Goal: Information Seeking & Learning: Learn about a topic

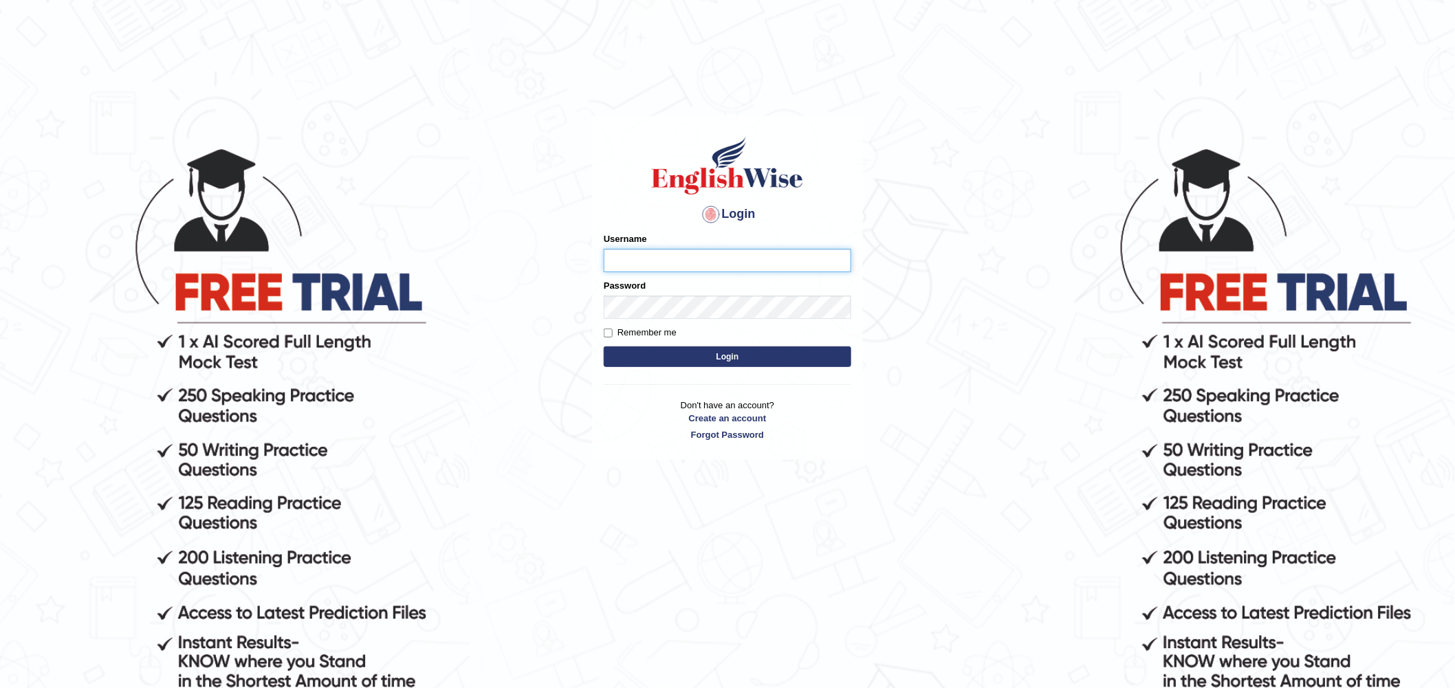
type input "zorbaenglish"
click at [727, 352] on button "Login" at bounding box center [727, 356] width 247 height 21
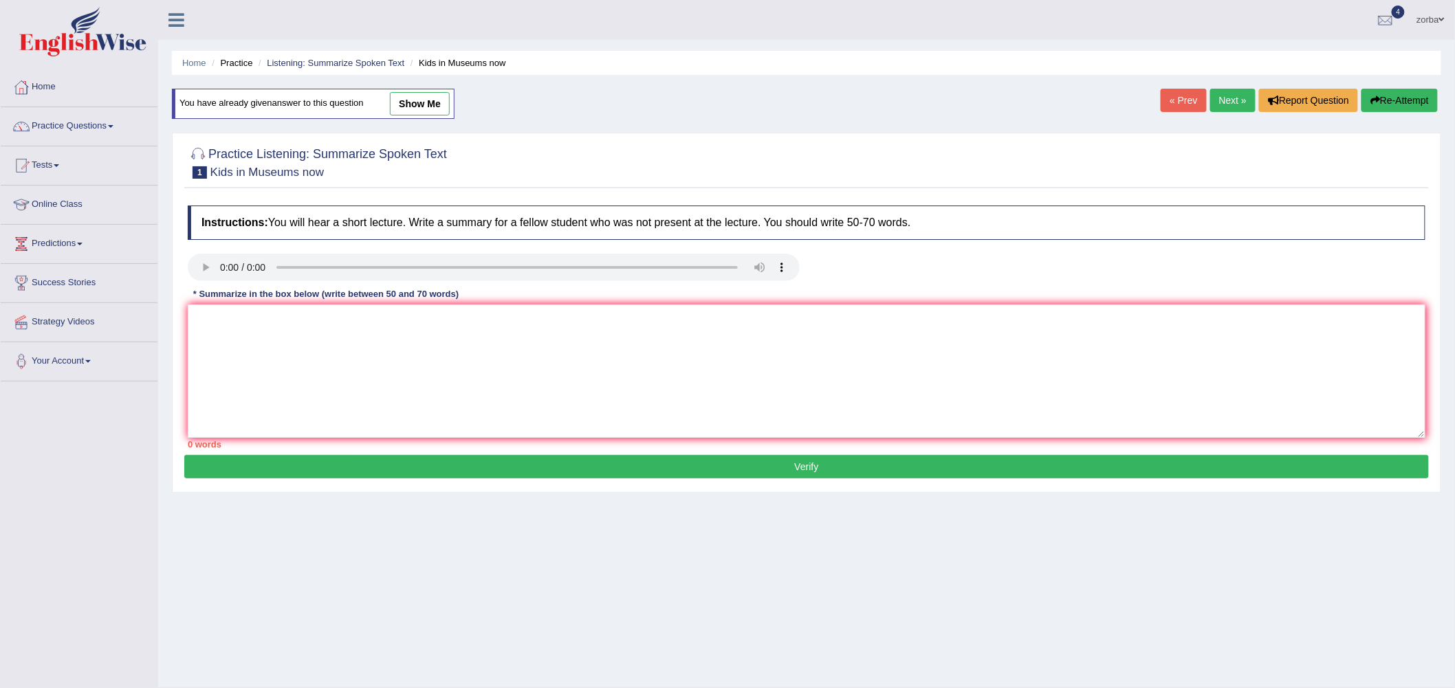
click at [1217, 100] on link "Next »" at bounding box center [1232, 100] width 45 height 23
drag, startPoint x: 753, startPoint y: 509, endPoint x: 887, endPoint y: 152, distance: 382.0
click at [762, 496] on div "Home Practice Listening: Summarize Spoken Text Global Warming You have already …" at bounding box center [806, 343] width 1296 height 687
click at [921, 186] on div "Practice Listening: Summarize Spoken Text 2 Global Warming" at bounding box center [806, 164] width 1244 height 48
click at [946, 182] on div at bounding box center [806, 162] width 1237 height 42
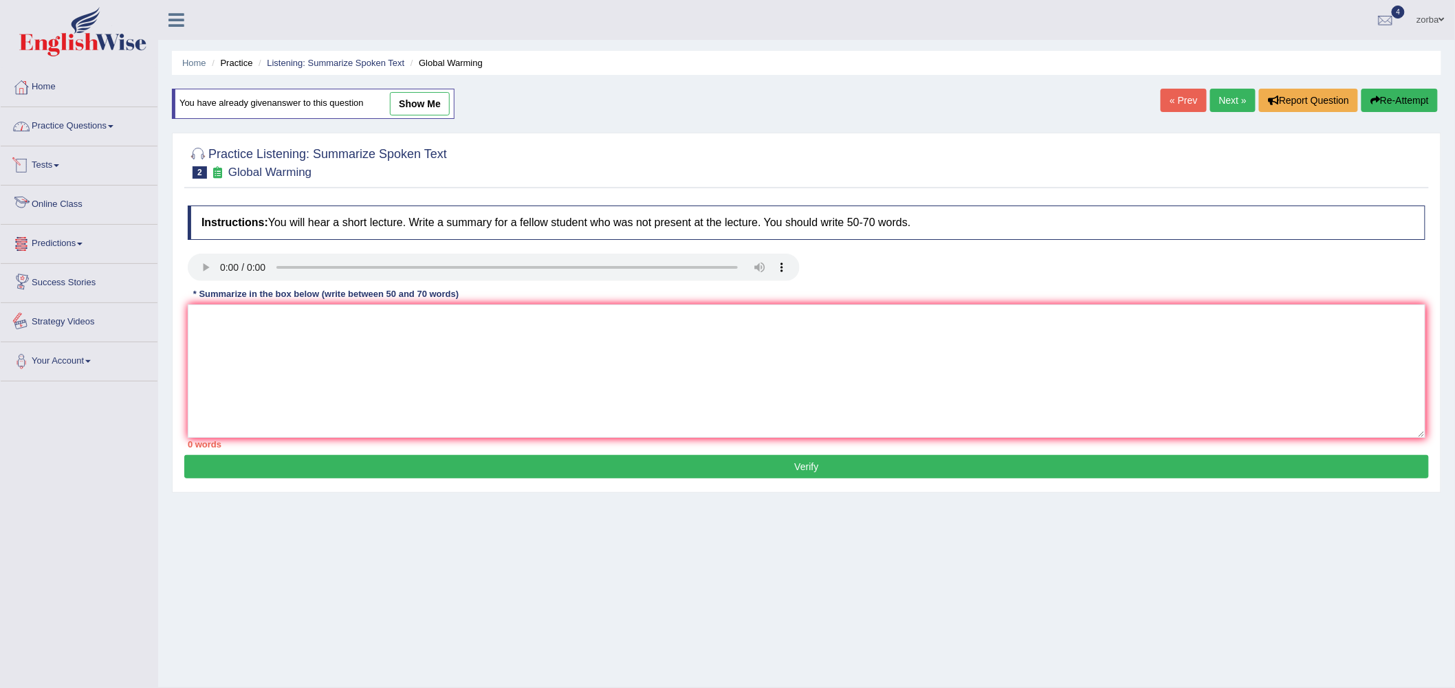
click at [93, 119] on link "Practice Questions" at bounding box center [79, 124] width 157 height 34
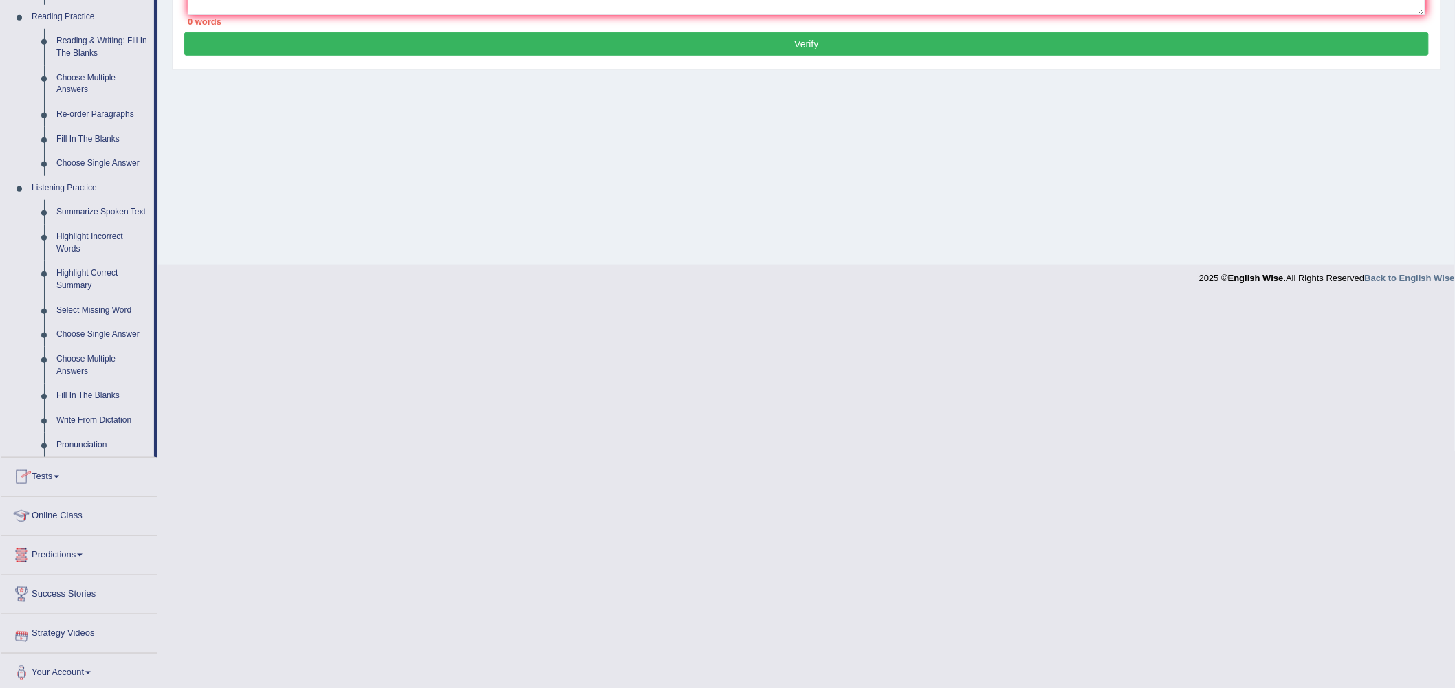
scroll to position [428, 0]
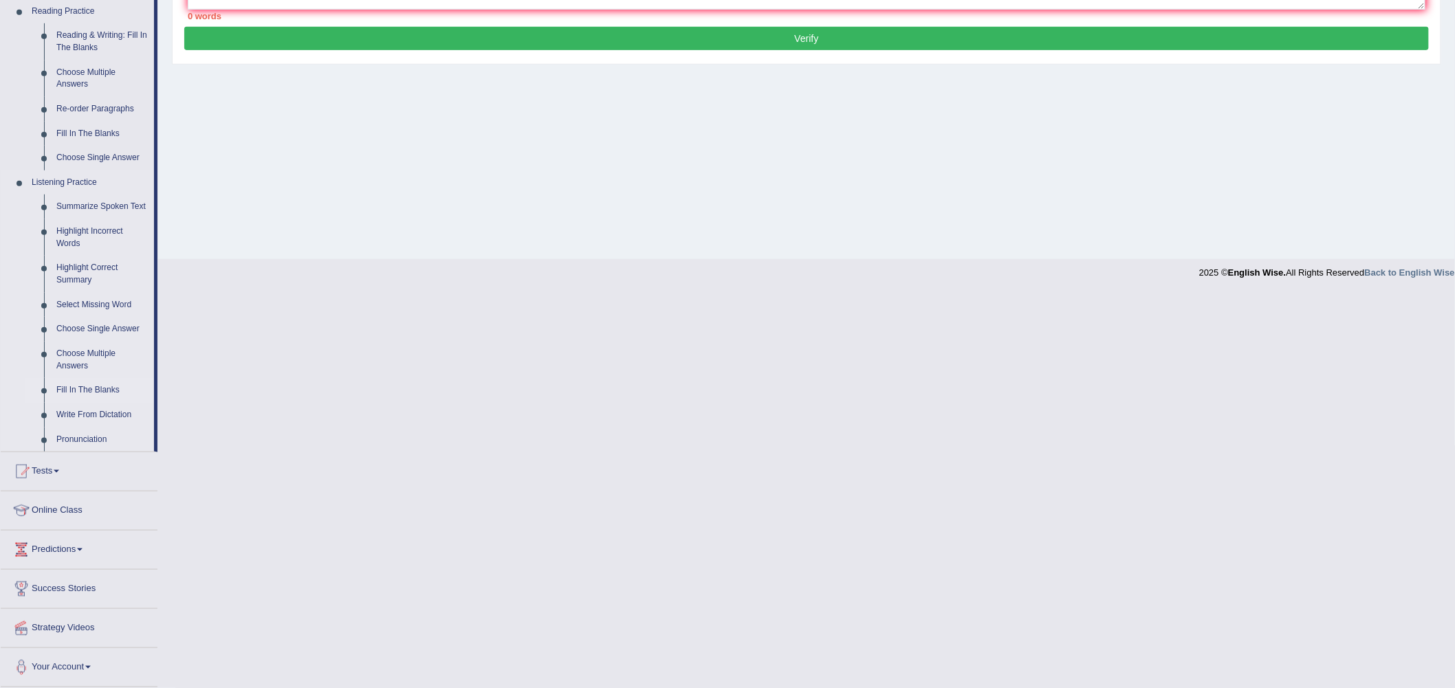
click at [87, 390] on link "Fill In The Blanks" at bounding box center [102, 390] width 104 height 25
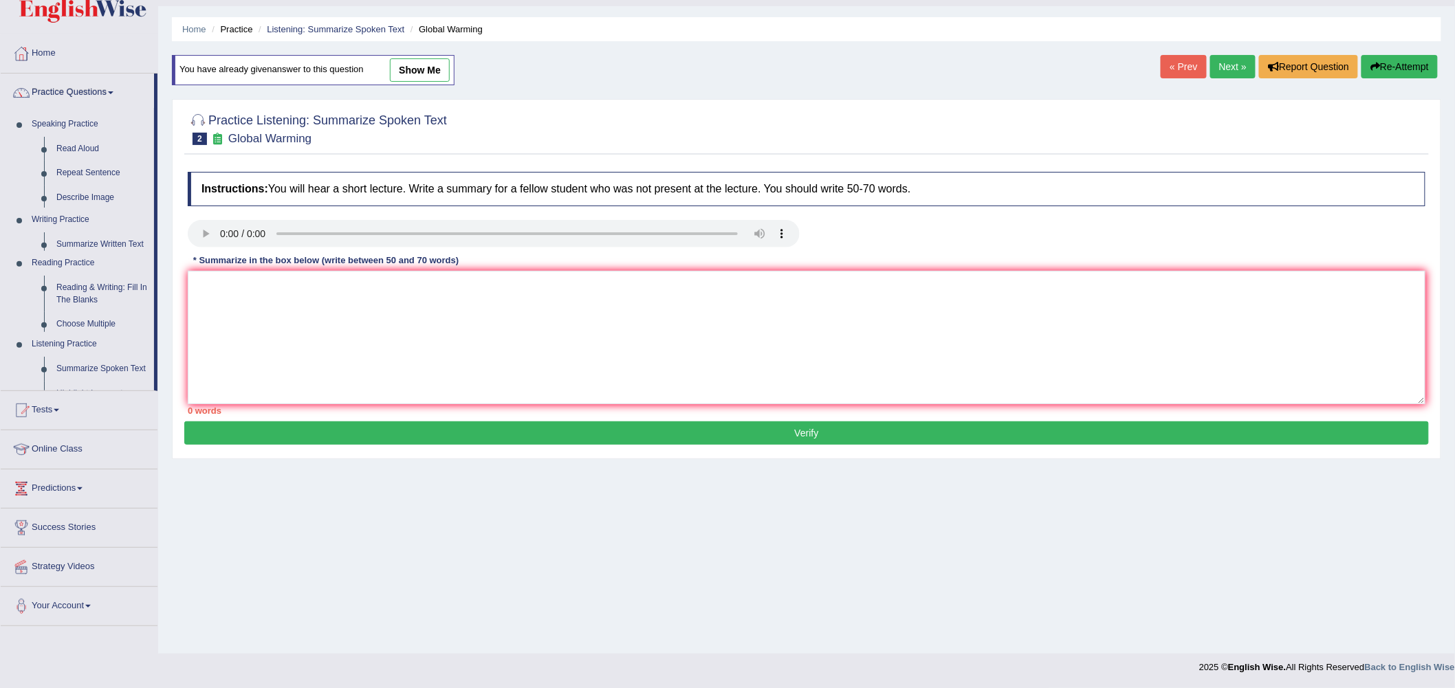
scroll to position [33, 0]
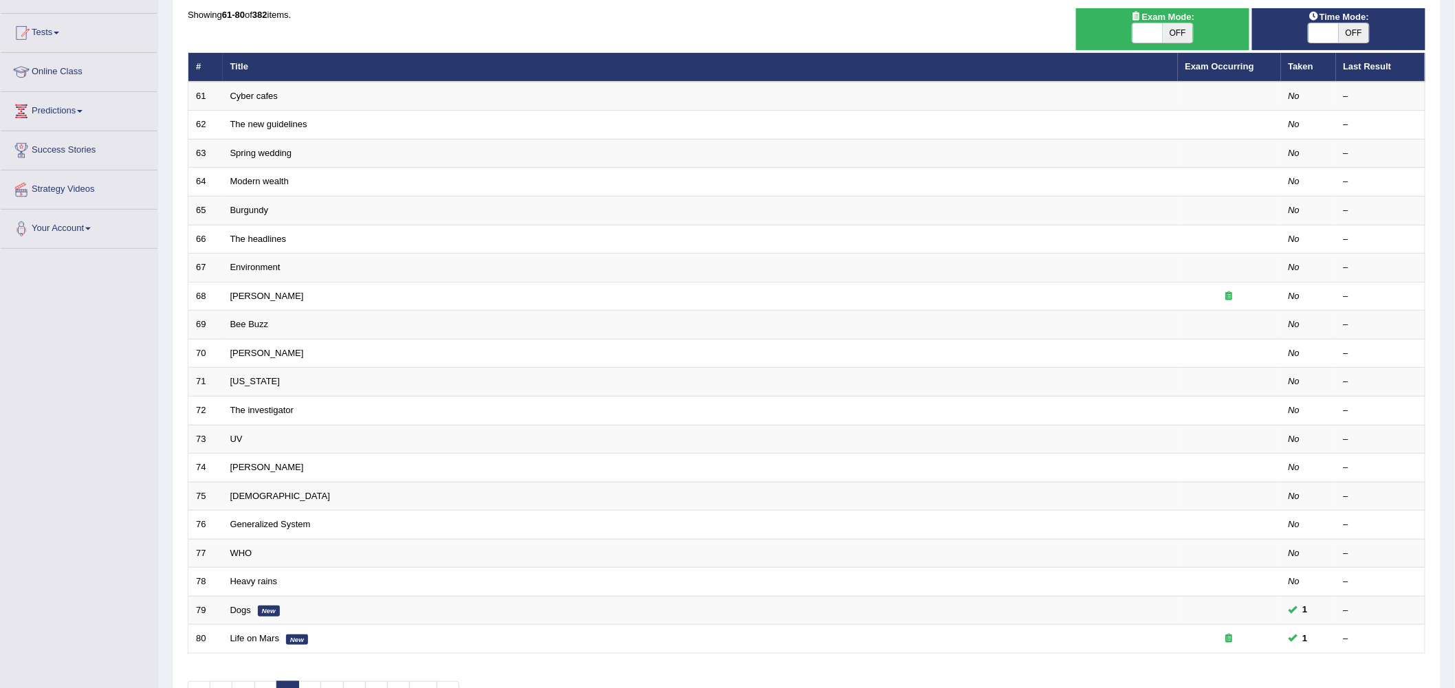
scroll to position [222, 0]
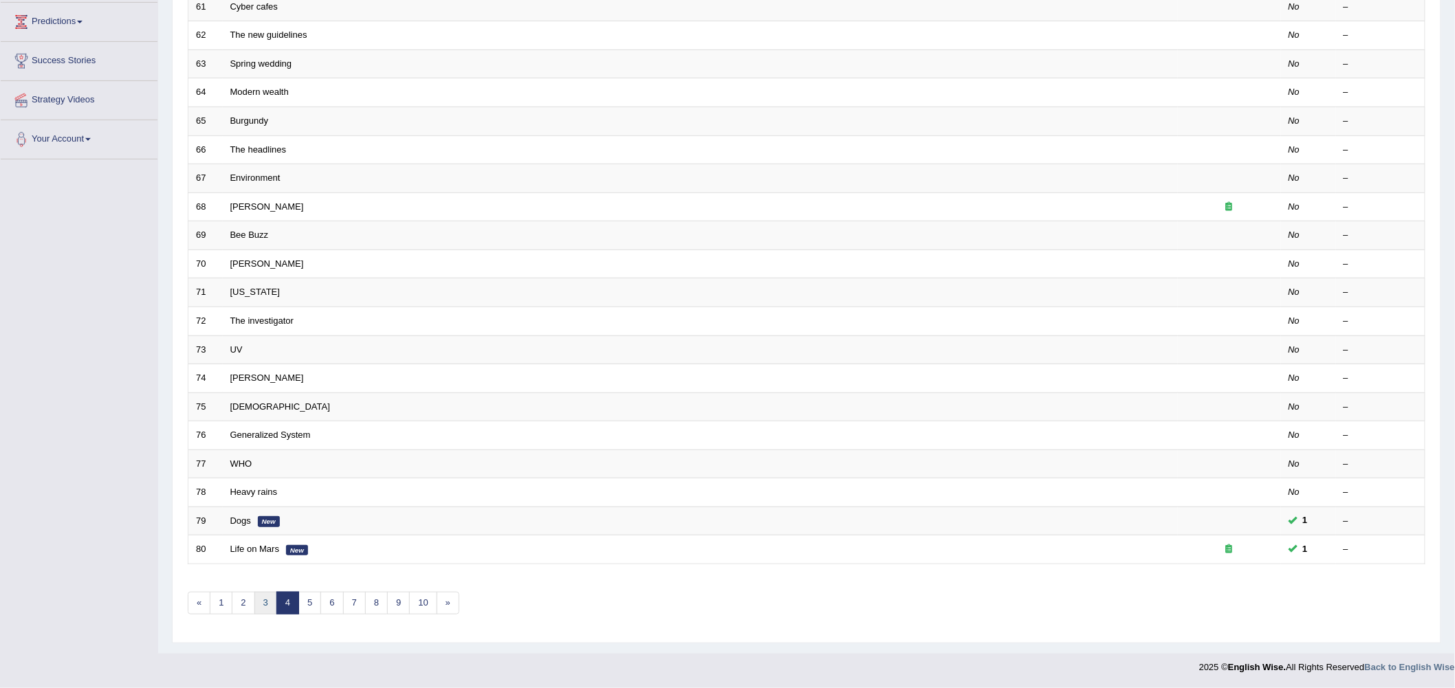
click at [264, 601] on link "3" at bounding box center [265, 603] width 23 height 23
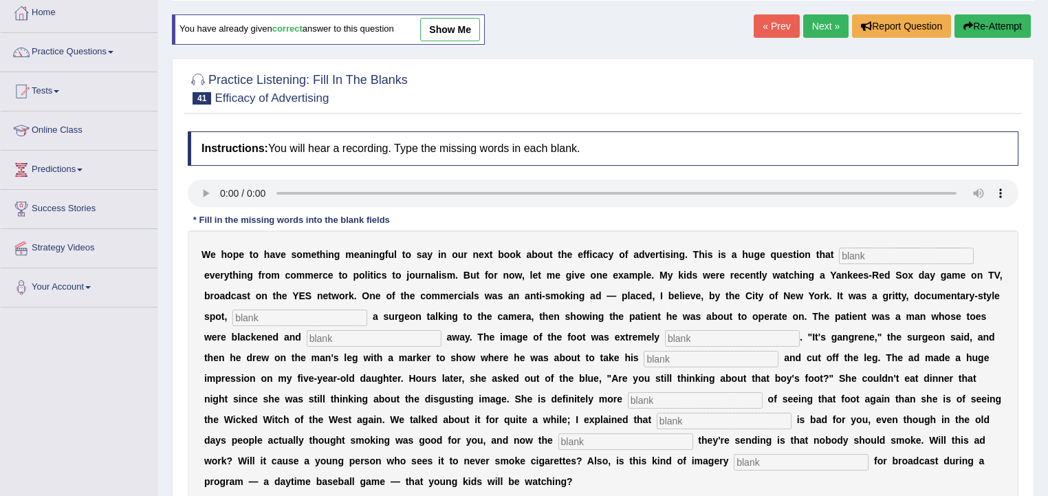
scroll to position [116, 0]
